Goal: Information Seeking & Learning: Learn about a topic

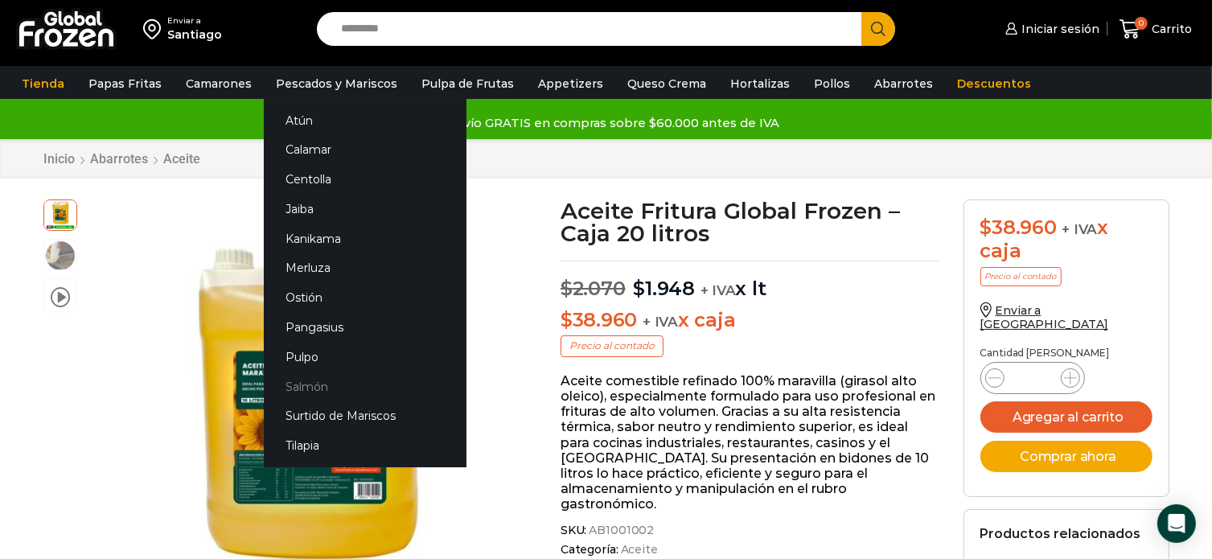
click at [302, 386] on link "Salmón" at bounding box center [365, 386] width 203 height 30
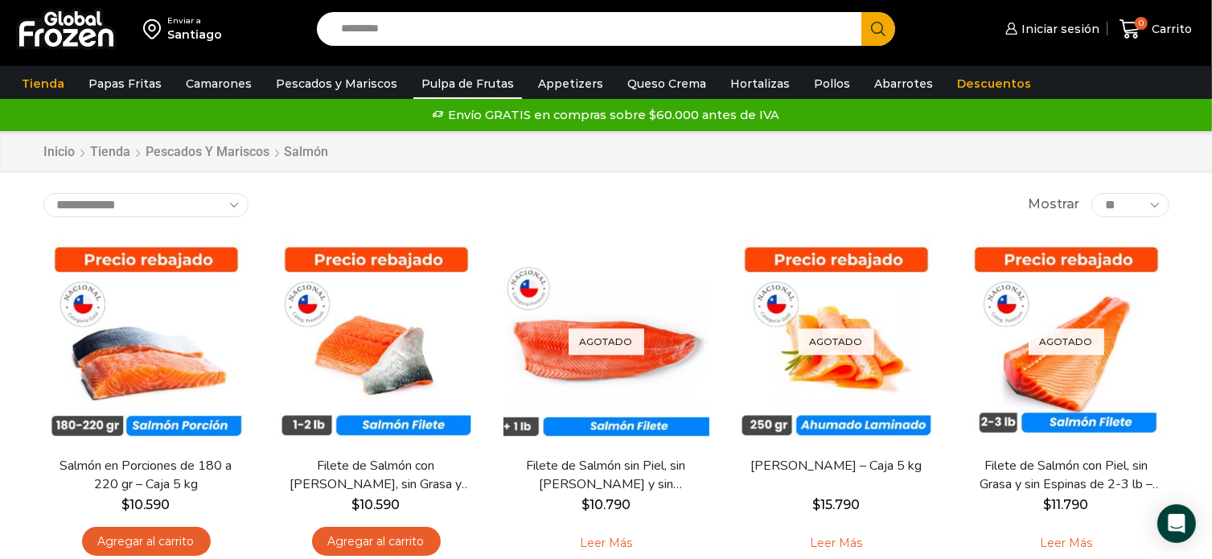
click at [484, 80] on link "Pulpa de Frutas" at bounding box center [467, 83] width 109 height 31
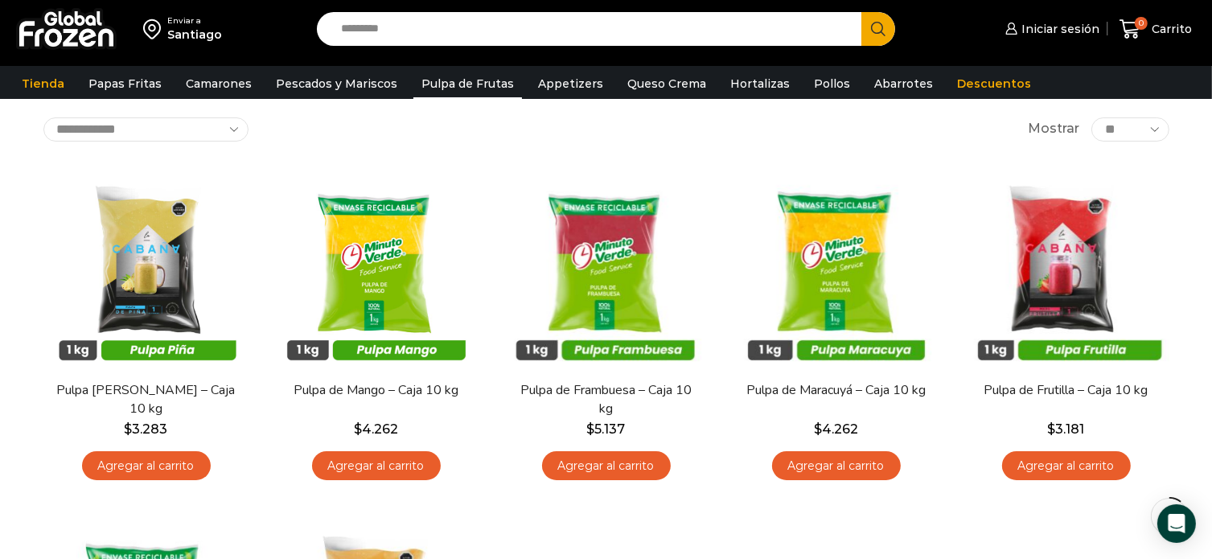
scroll to position [80, 0]
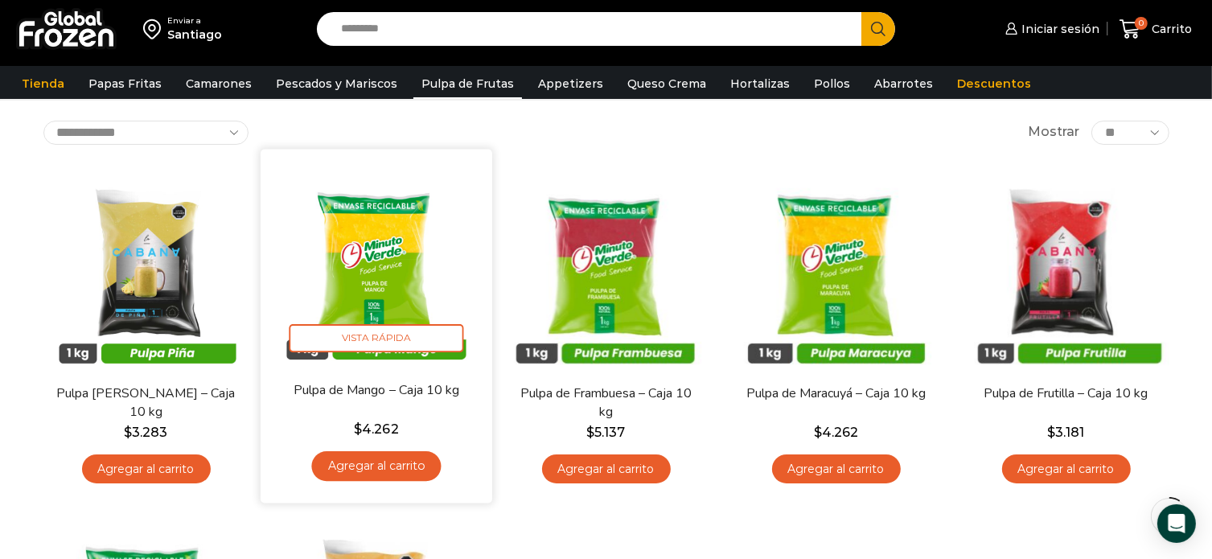
click at [461, 166] on img at bounding box center [376, 264] width 207 height 207
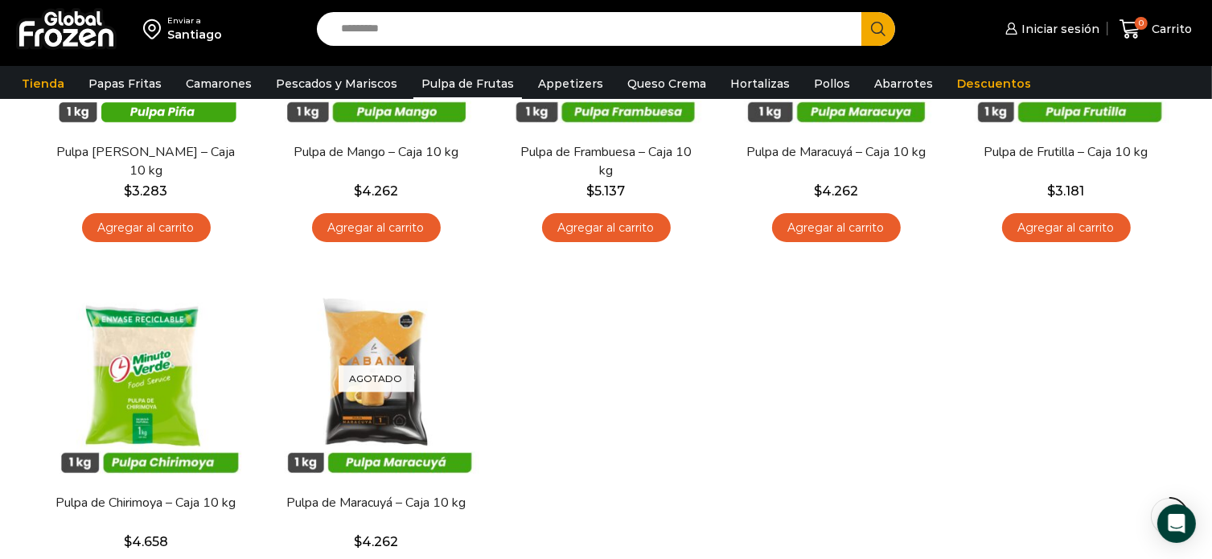
scroll to position [402, 0]
